Goal: Task Accomplishment & Management: Manage account settings

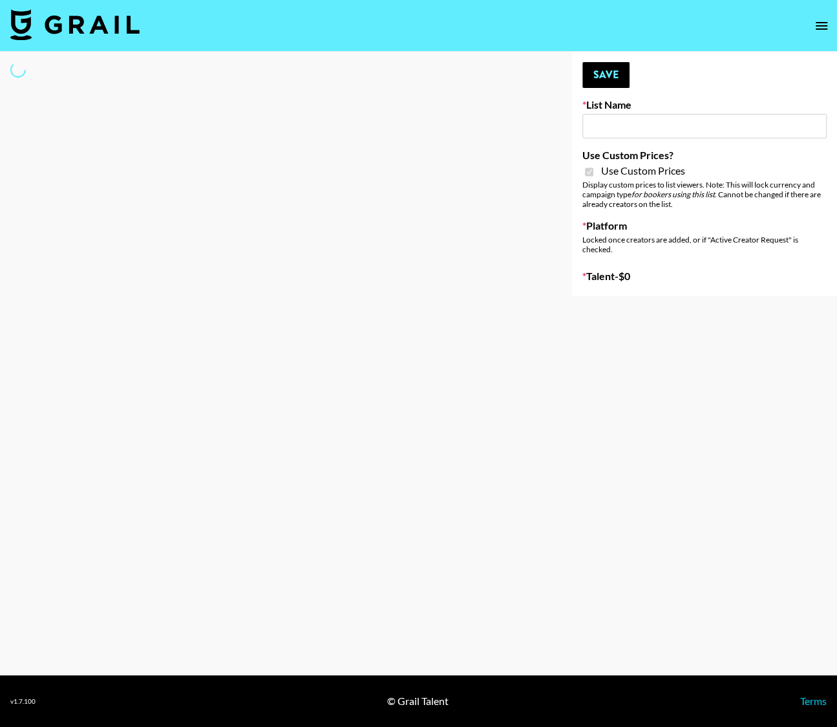
type input "Anker For Soundcore"
checkbox input "true"
select select "Brand"
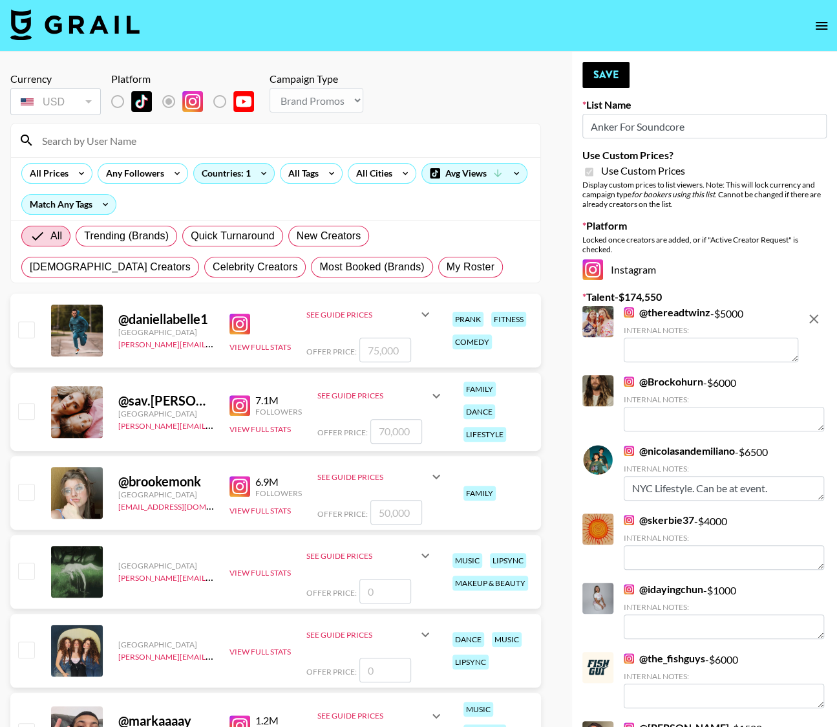
click at [83, 149] on input at bounding box center [283, 140] width 499 height 21
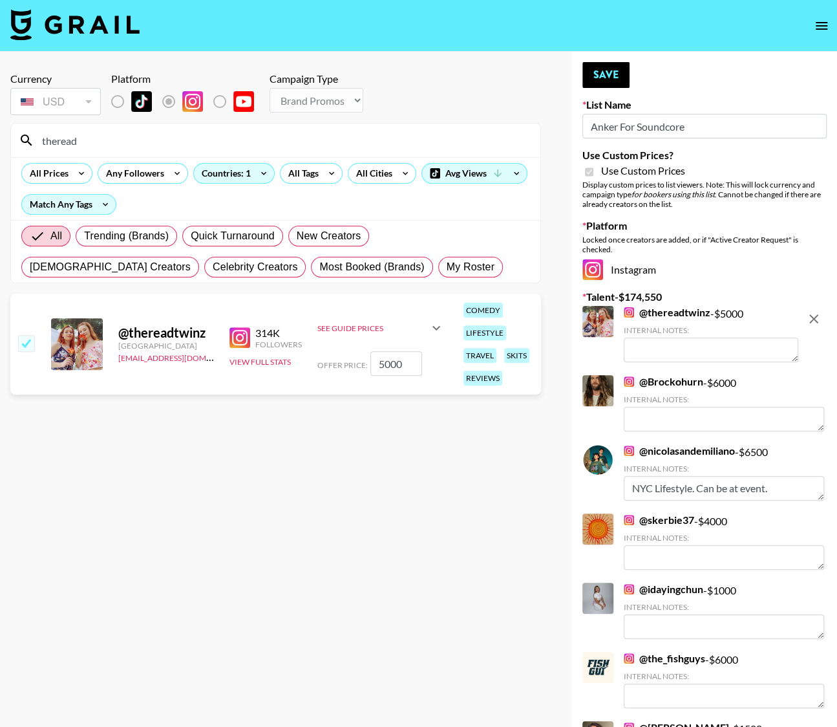
type input "theread"
click at [661, 343] on textarea at bounding box center [711, 350] width 175 height 25
type textarea "They will be in [GEOGRAPHIC_DATA] for an event this weekend! They would be perf…"
click at [598, 75] on button "Save" at bounding box center [606, 75] width 47 height 26
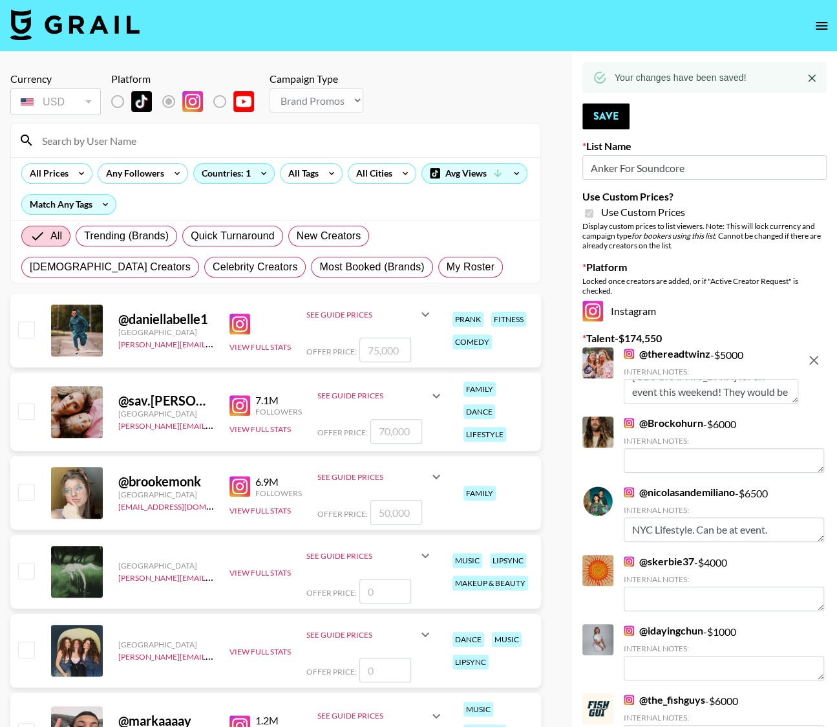
click at [91, 129] on div at bounding box center [276, 141] width 530 height 34
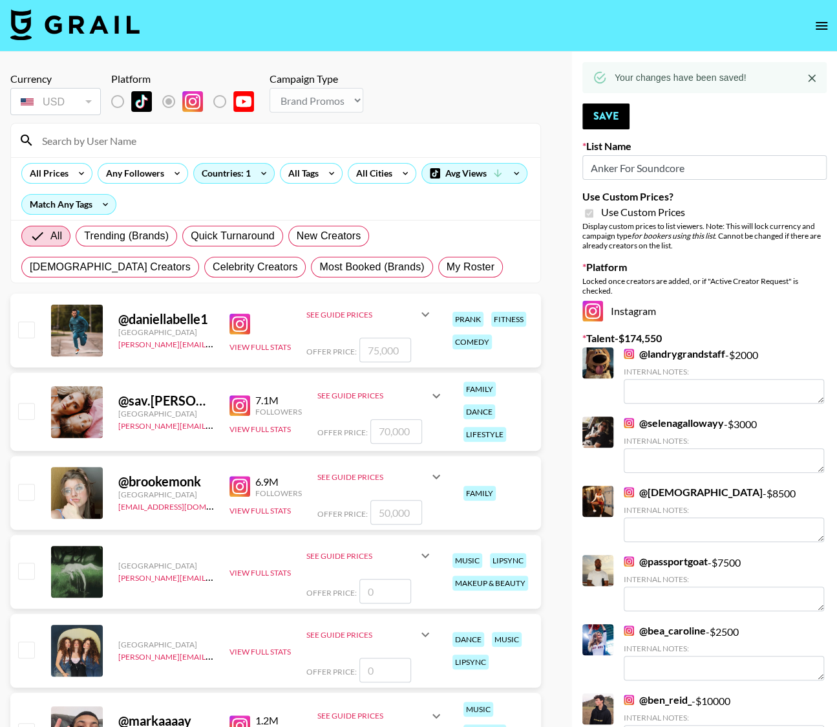
click at [83, 144] on input at bounding box center [283, 140] width 499 height 21
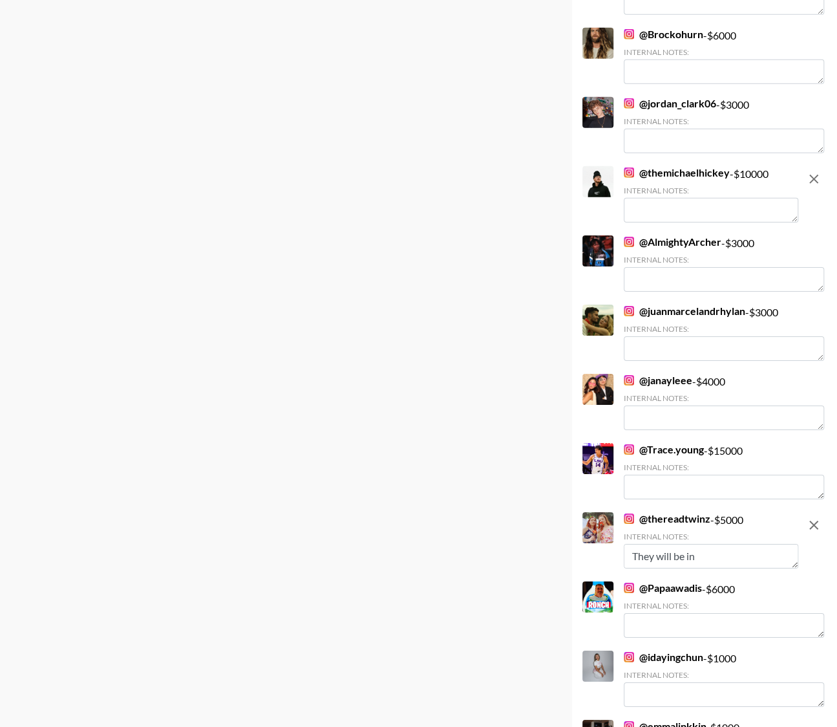
scroll to position [1943, 0]
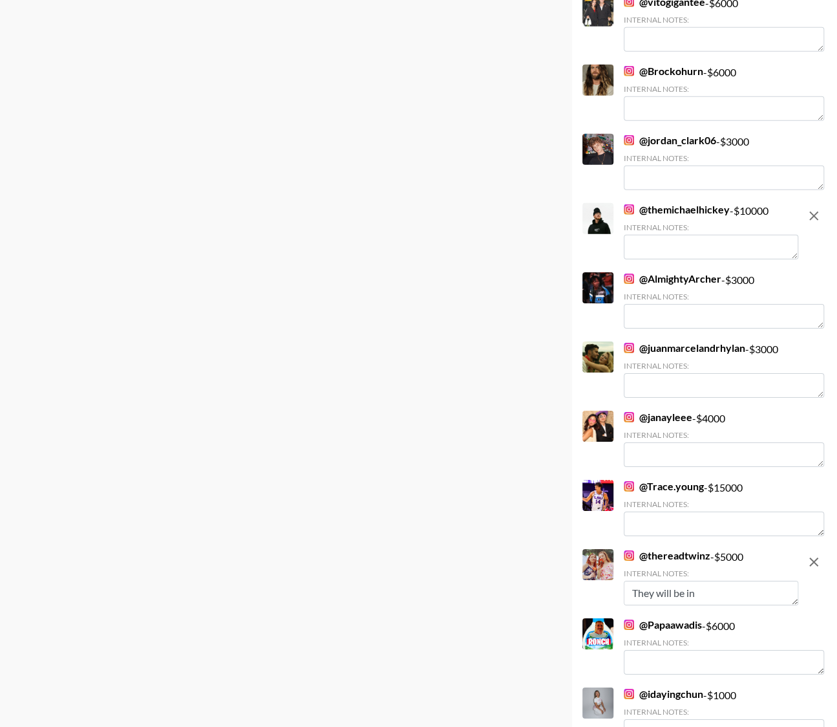
type input "themich"
click at [652, 246] on textarea at bounding box center [711, 247] width 175 height 25
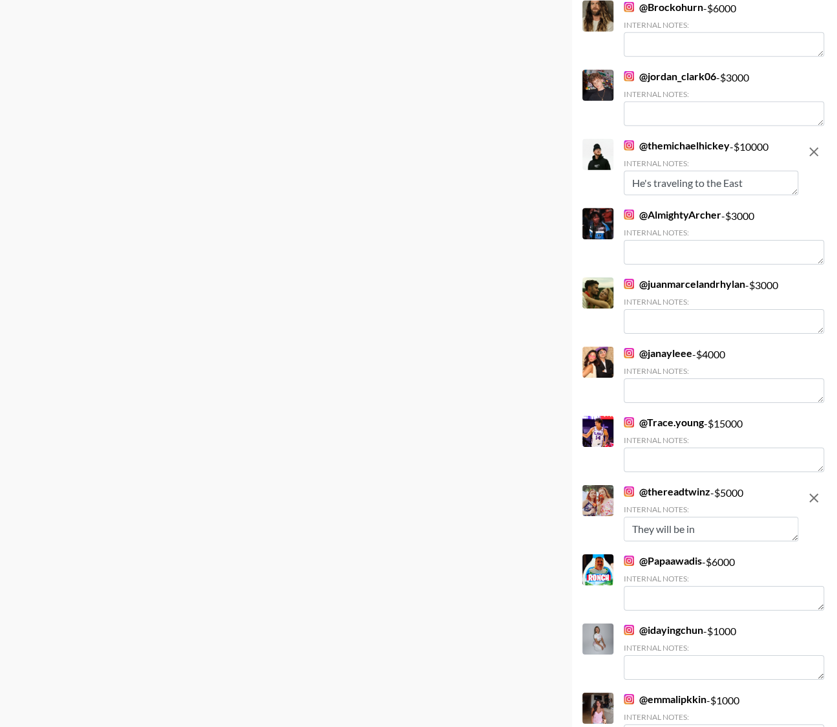
scroll to position [0, 0]
click at [672, 180] on textarea "He's traveling to the [GEOGRAPHIC_DATA]" at bounding box center [711, 183] width 175 height 25
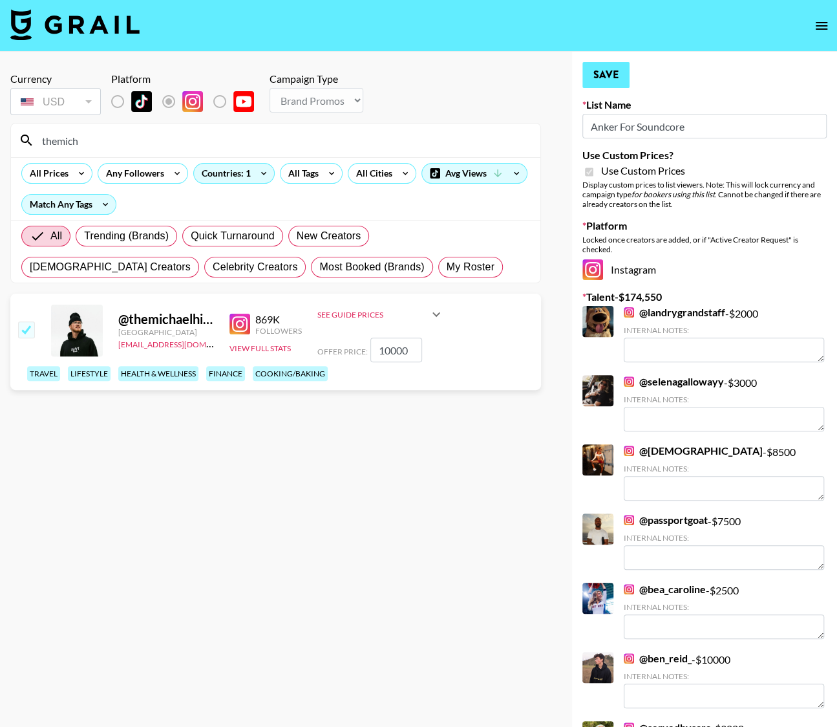
type textarea "He's driving to the [GEOGRAPHIC_DATA] and will be in [GEOGRAPHIC_DATA] this wee…"
click at [591, 72] on button "Save" at bounding box center [606, 75] width 47 height 26
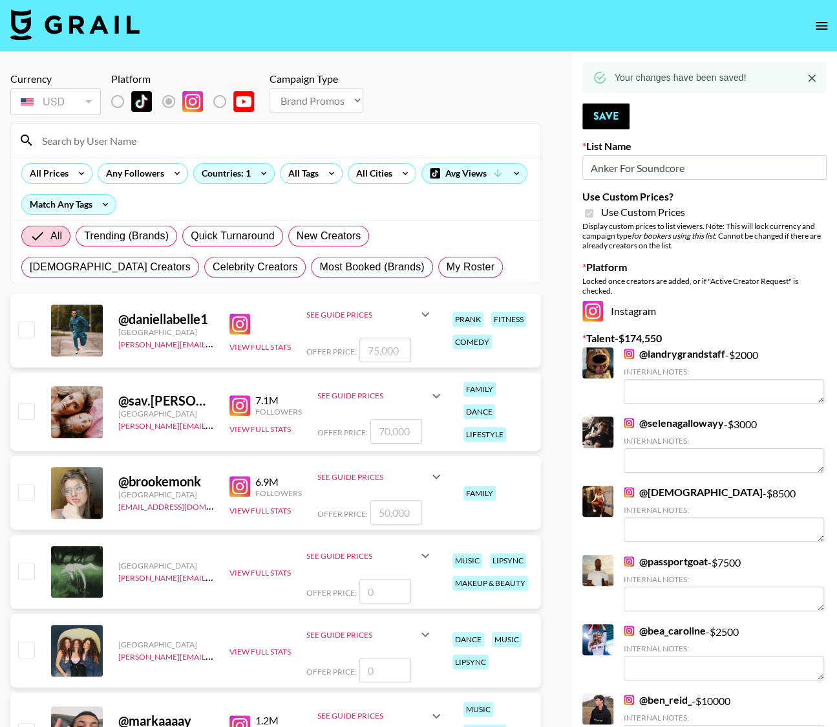
click at [115, 140] on input at bounding box center [283, 140] width 499 height 21
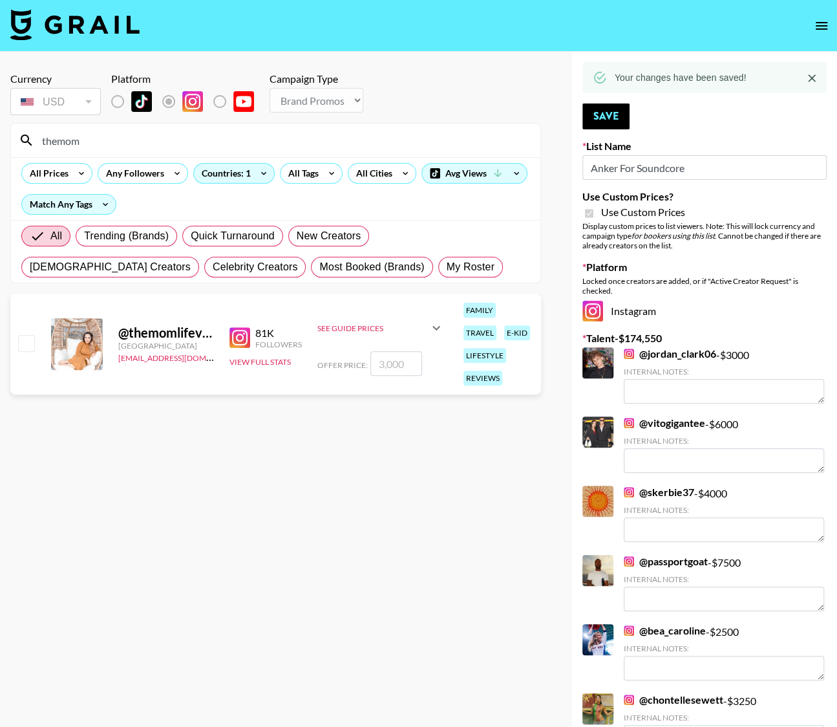
type input "themom"
click at [388, 362] on input "number" at bounding box center [397, 363] width 52 height 25
checkbox input "true"
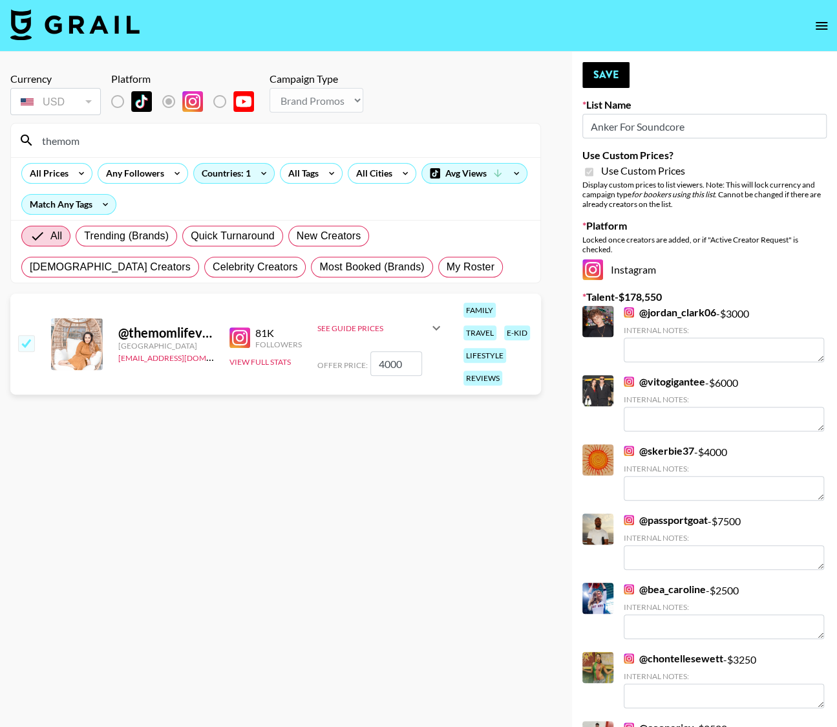
drag, startPoint x: 394, startPoint y: 363, endPoint x: 314, endPoint y: 349, distance: 81.4
click at [322, 349] on div "See Guide Prices Grid Post: $ 2,000 Reel: $ 3,000 3-Frame Story: $ 1,500 Offer …" at bounding box center [380, 343] width 127 height 63
type input "5000"
click at [607, 78] on button "Save" at bounding box center [606, 75] width 47 height 26
